Goal: Understand process/instructions: Learn how to perform a task or action

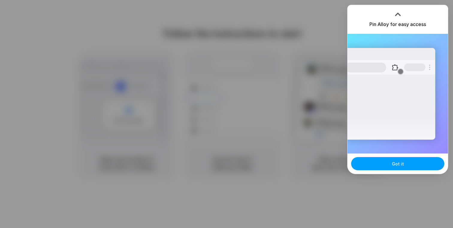
click at [395, 169] on button "Got it" at bounding box center [397, 163] width 93 height 13
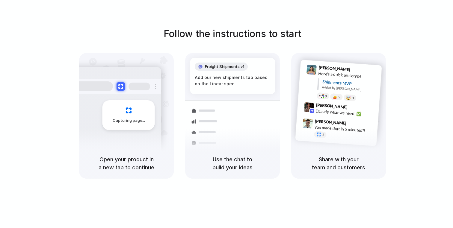
click at [301, 24] on div "Follow the instructions to start Capturing page Open your product in a new tab …" at bounding box center [232, 120] width 465 height 240
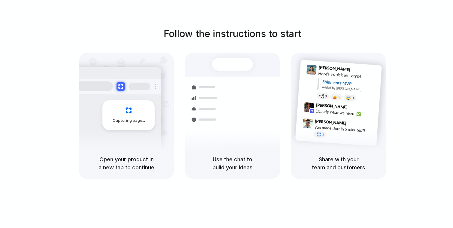
click at [277, 38] on h1 "Follow the instructions to start" at bounding box center [233, 34] width 138 height 14
click at [275, 37] on h1 "Follow the instructions to start" at bounding box center [233, 34] width 138 height 14
click at [280, 35] on h1 "Follow the instructions to start" at bounding box center [233, 34] width 138 height 14
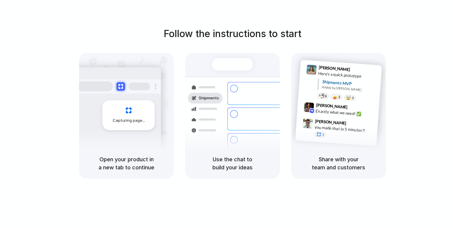
click at [280, 35] on h1 "Follow the instructions to start" at bounding box center [233, 34] width 138 height 14
